Goal: Check status: Check status

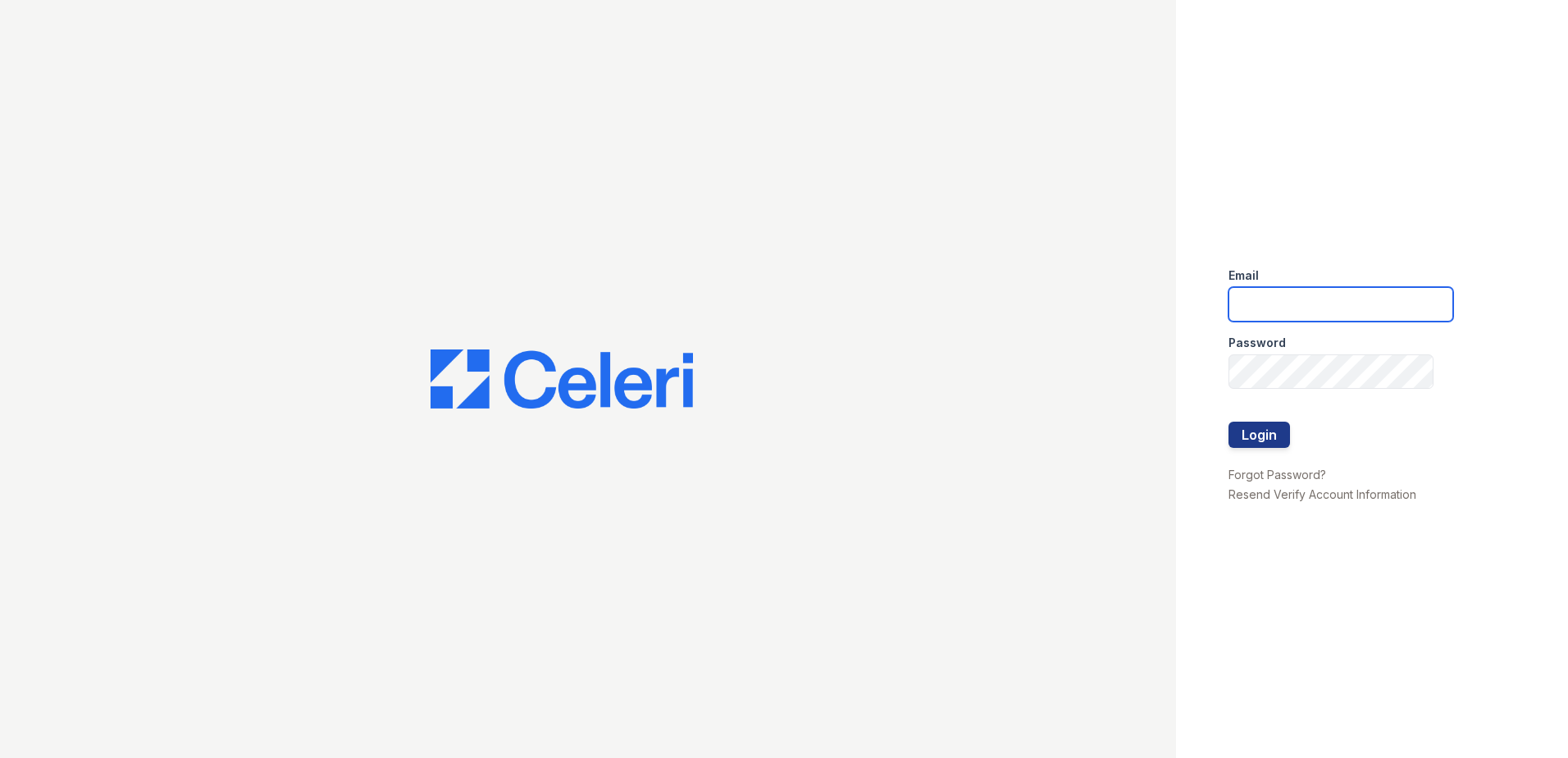
click at [1244, 294] on input "email" at bounding box center [1341, 303] width 225 height 34
type input "renewmtvernon@trinity-pm.com"
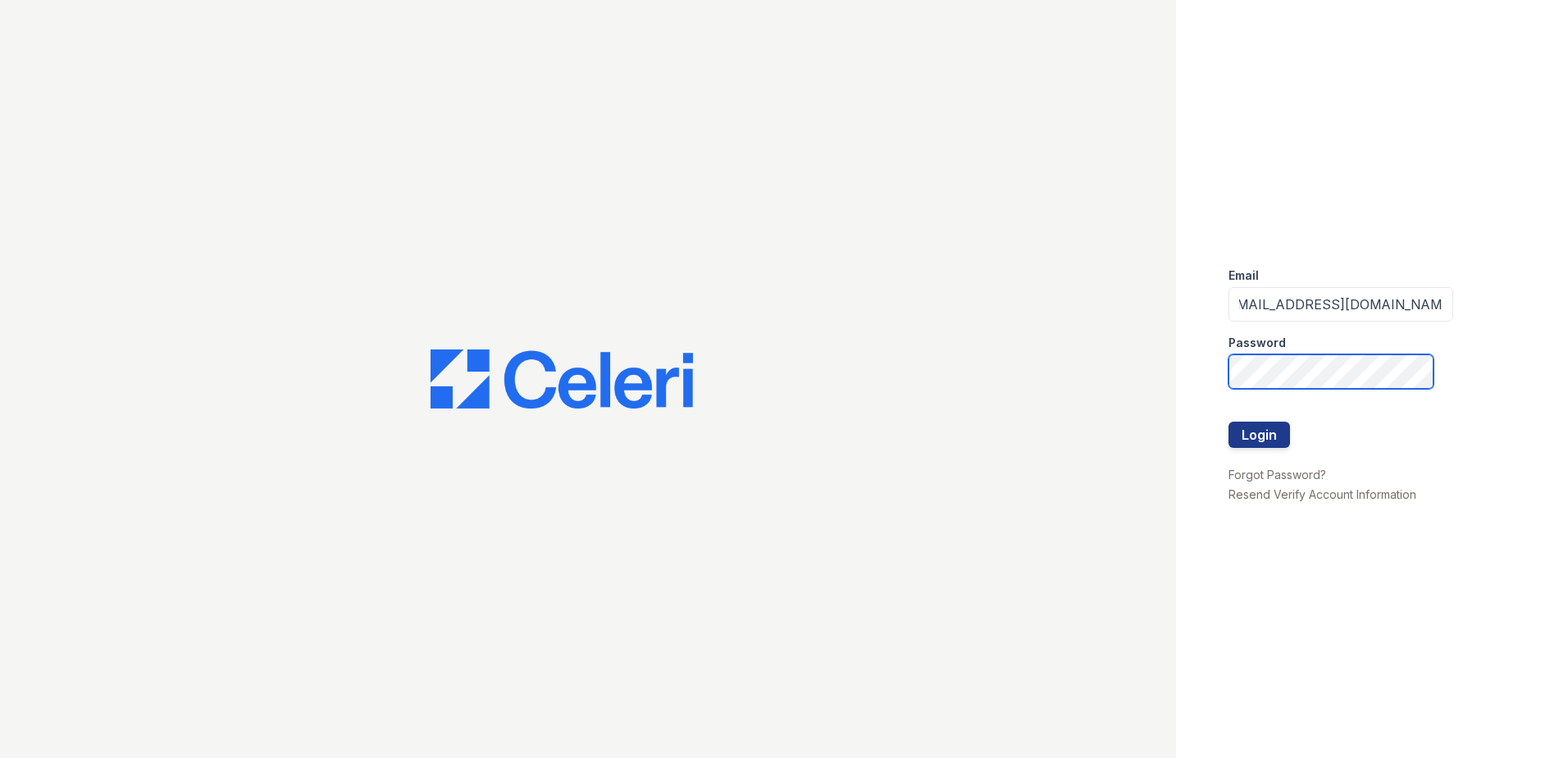
scroll to position [0, 0]
click at [1229, 421] on button "Login" at bounding box center [1259, 434] width 62 height 26
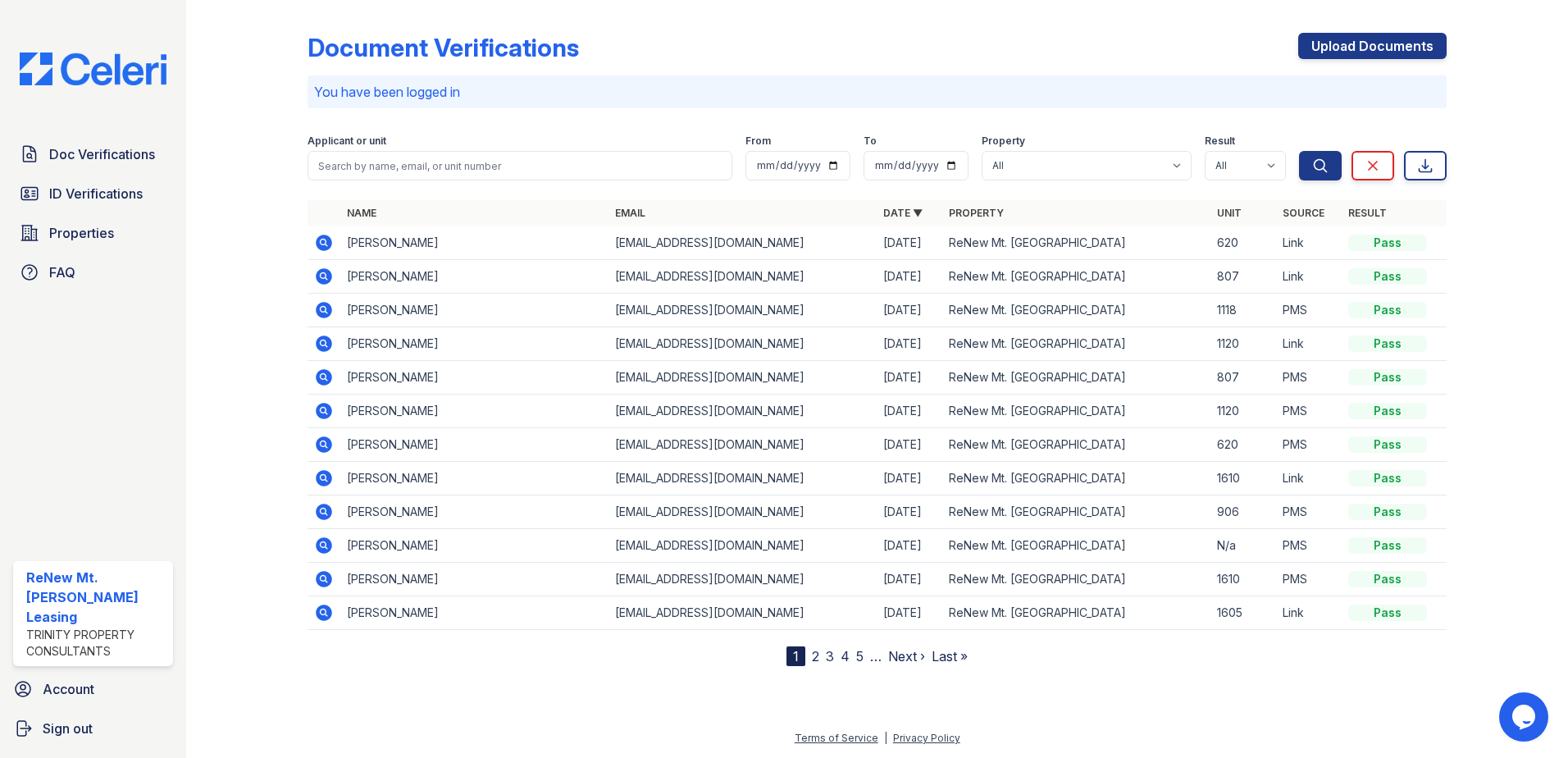
click at [329, 244] on icon at bounding box center [324, 243] width 17 height 17
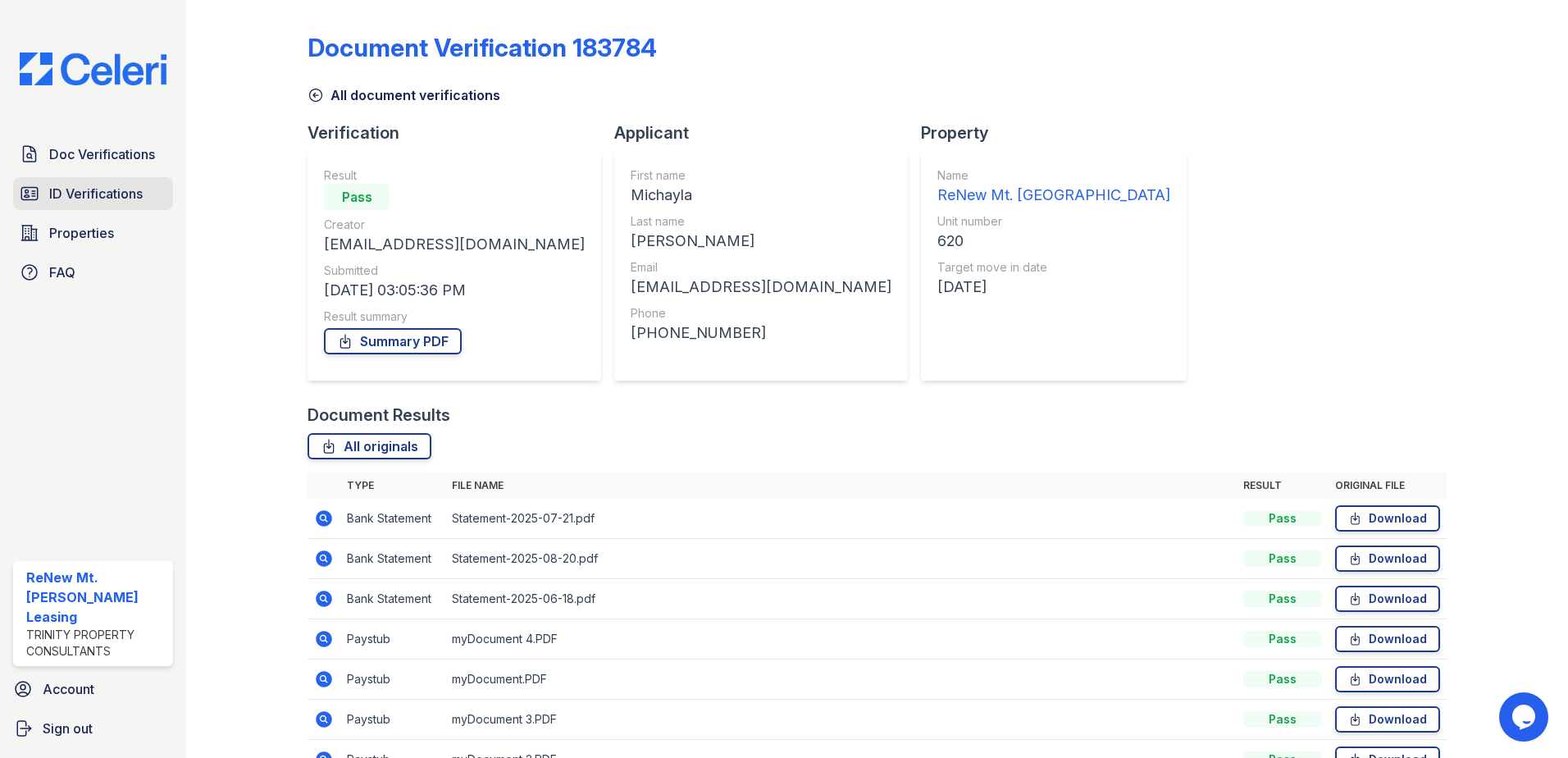
click at [99, 202] on span "ID Verifications" at bounding box center [95, 193] width 93 height 19
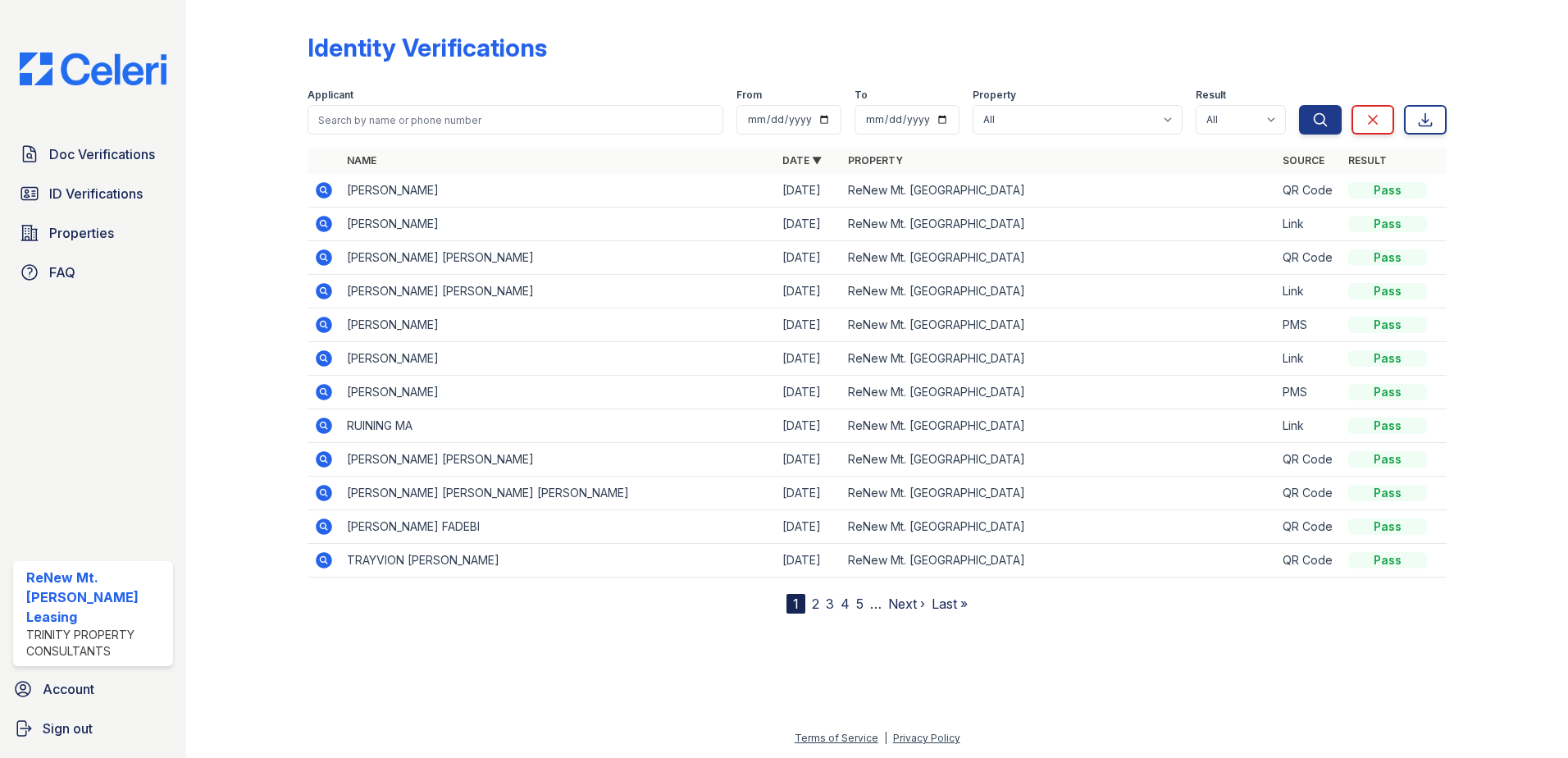
click at [453, 195] on td "MICHAYLA ISATU KAMARA" at bounding box center [558, 190] width 435 height 33
drag, startPoint x: 453, startPoint y: 195, endPoint x: 326, endPoint y: 192, distance: 127.0
click at [326, 192] on icon at bounding box center [324, 190] width 19 height 19
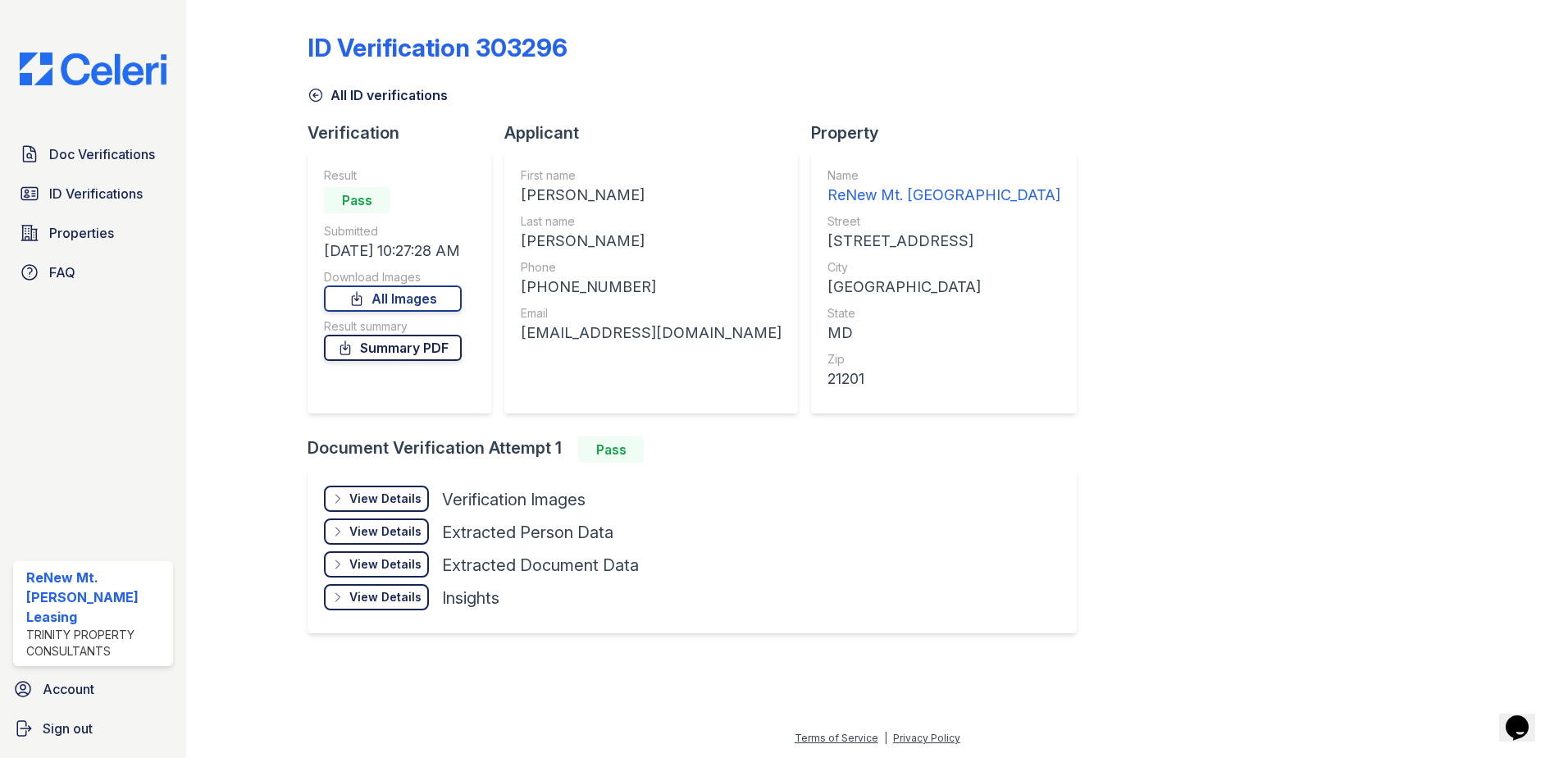
click at [399, 351] on link "Summary PDF" at bounding box center [392, 348] width 137 height 26
